Goal: Information Seeking & Learning: Learn about a topic

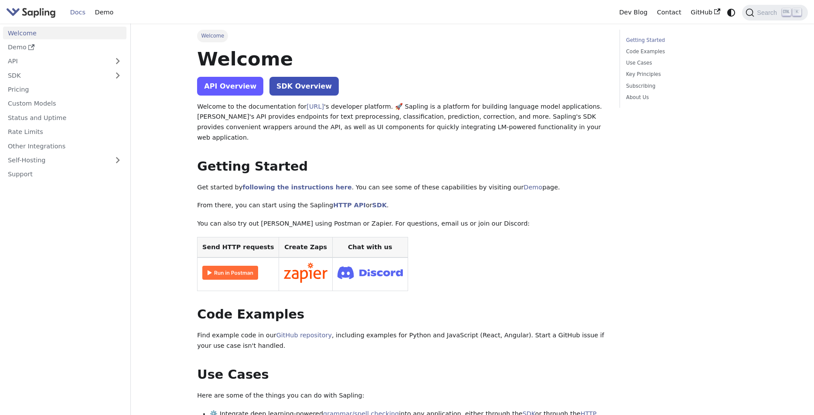
click at [229, 93] on link "API Overview" at bounding box center [230, 86] width 66 height 19
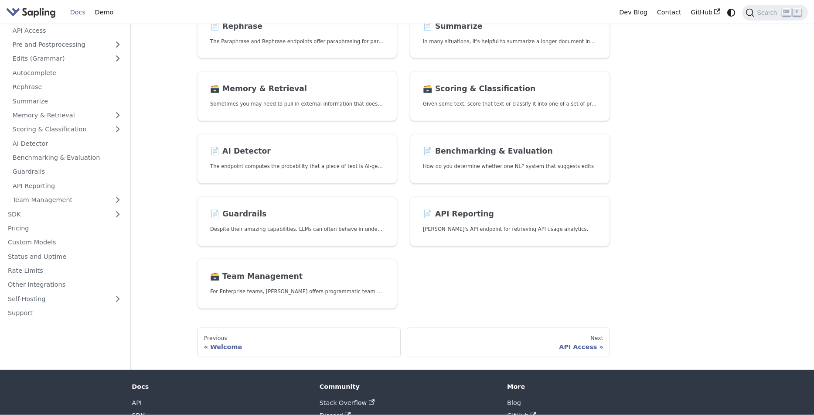
scroll to position [269, 0]
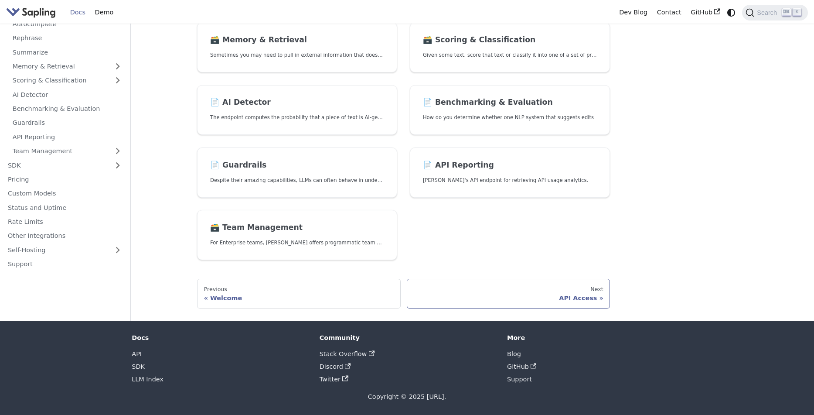
click at [576, 292] on div "Next" at bounding box center [508, 289] width 190 height 7
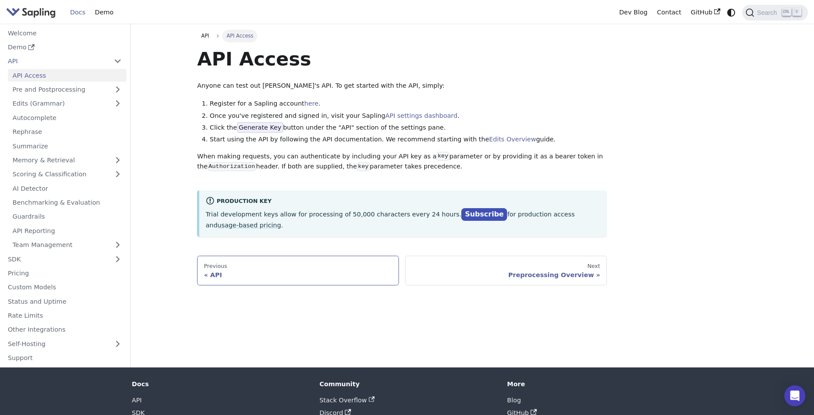
click at [339, 268] on div "Previous" at bounding box center [298, 266] width 188 height 7
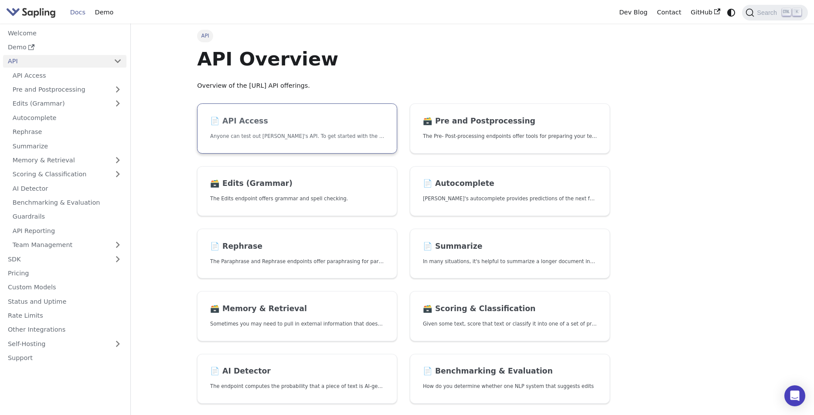
click at [329, 124] on h2 "📄️ API Access" at bounding box center [297, 121] width 174 height 10
